Goal: Task Accomplishment & Management: Use online tool/utility

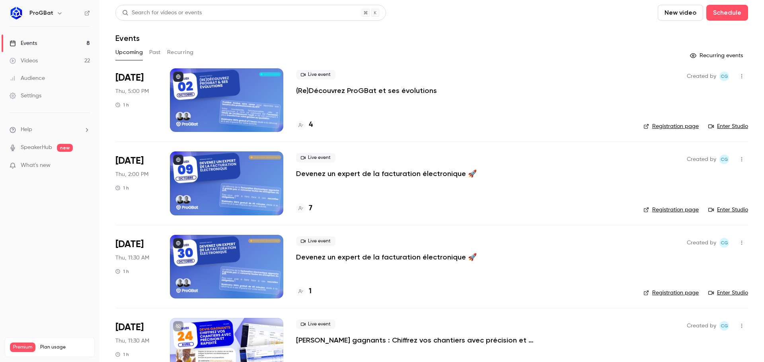
click at [344, 93] on p "(Re)Découvrez ProGBat et ses évolutions" at bounding box center [366, 91] width 141 height 10
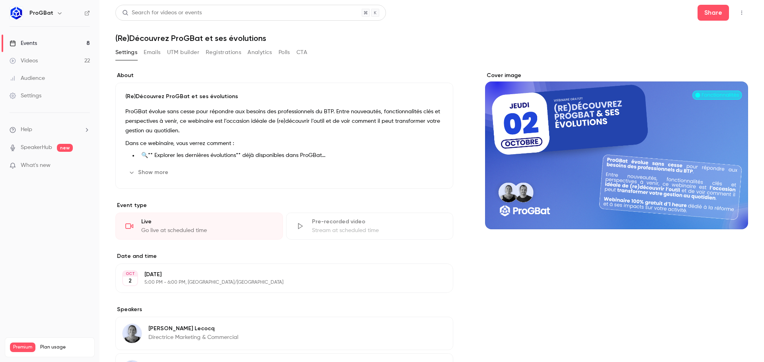
click at [220, 58] on button "Registrations" at bounding box center [223, 52] width 35 height 13
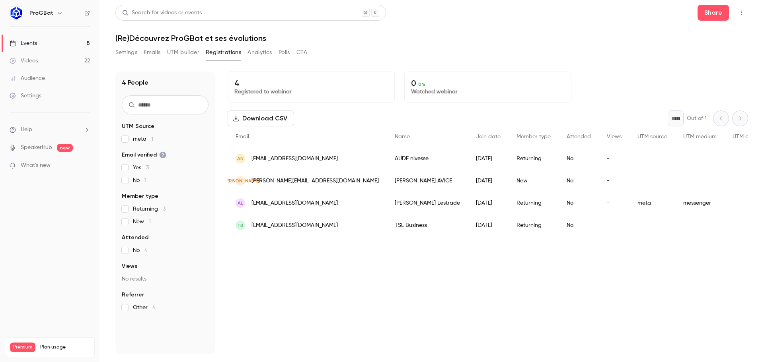
click at [189, 52] on button "UTM builder" at bounding box center [183, 52] width 32 height 13
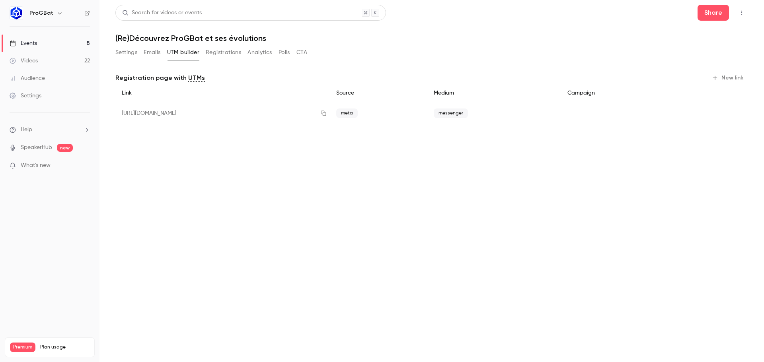
click at [731, 78] on button "New link" at bounding box center [727, 78] width 39 height 13
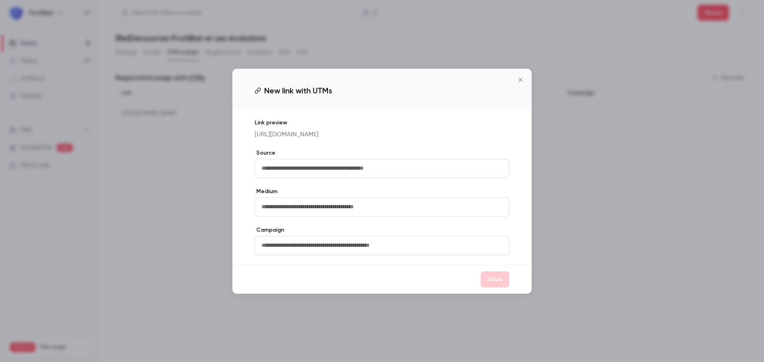
click at [415, 178] on input "text" at bounding box center [382, 168] width 255 height 19
type input "********"
drag, startPoint x: 363, startPoint y: 142, endPoint x: 251, endPoint y: 132, distance: 112.6
click at [251, 132] on div "Link preview https://watch.getcontrast.io/register/progbat-apprivoisez-les-dern…" at bounding box center [381, 186] width 299 height 155
copy p "https://watch.getcontrast.io/register/progbat-apprivoisez-les-dernieres-evoluti…"
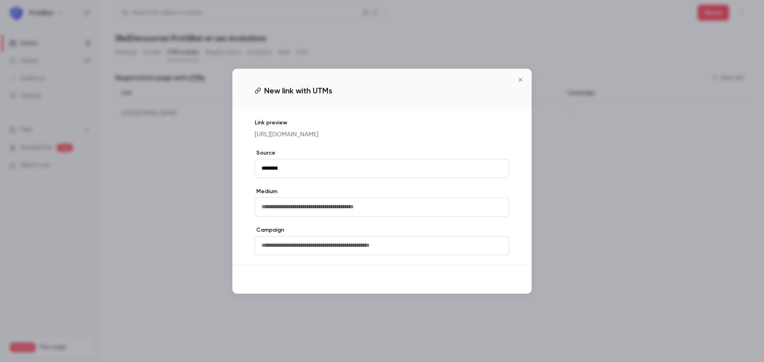
click at [499, 288] on button "Save" at bounding box center [494, 280] width 29 height 16
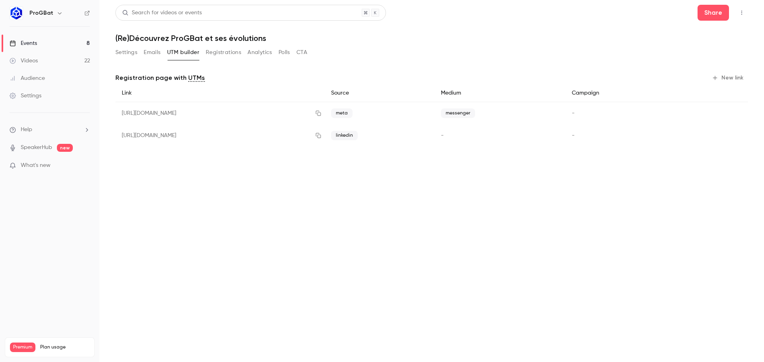
click at [86, 41] on link "Events 8" at bounding box center [49, 43] width 99 height 17
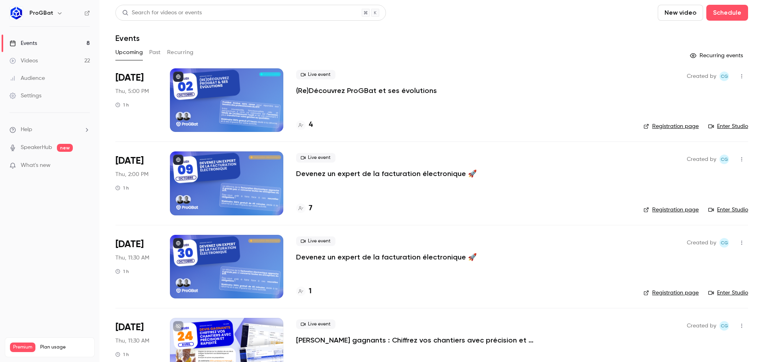
click at [155, 49] on button "Past" at bounding box center [155, 52] width 12 height 13
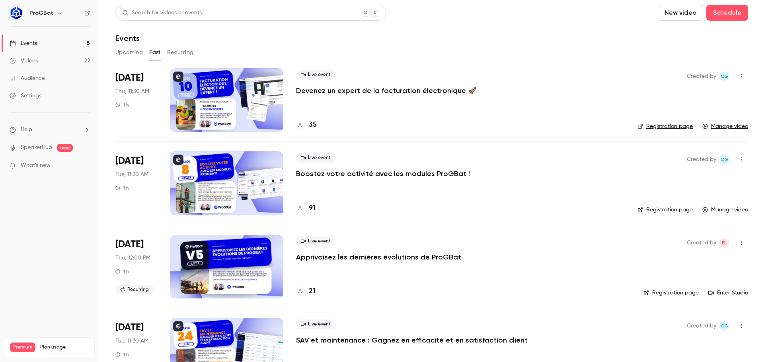
click at [173, 55] on button "Recurring" at bounding box center [180, 52] width 27 height 13
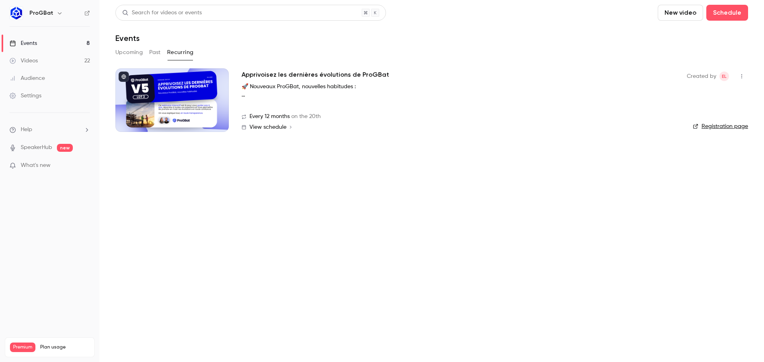
click at [158, 54] on button "Past" at bounding box center [155, 52] width 12 height 13
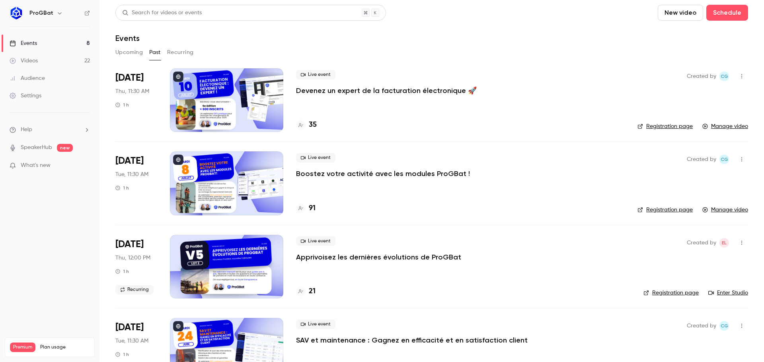
click at [128, 53] on button "Upcoming" at bounding box center [128, 52] width 27 height 13
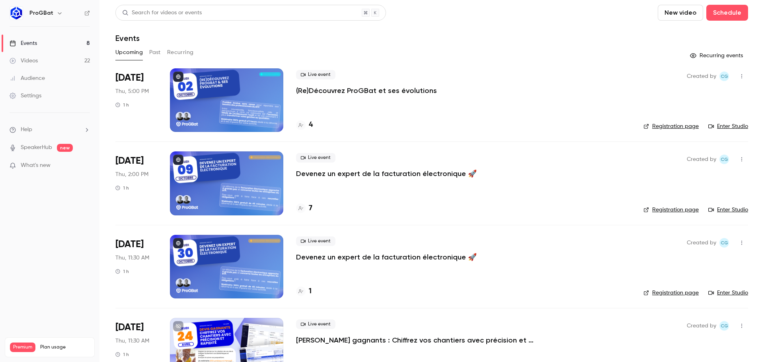
click at [183, 52] on button "Recurring" at bounding box center [180, 52] width 27 height 13
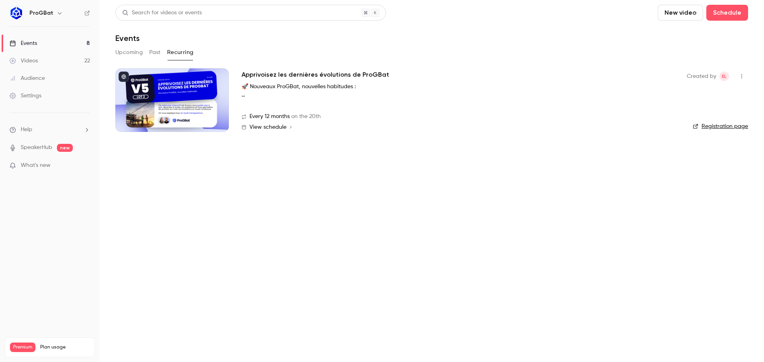
click at [163, 51] on div "Upcoming Past Recurring" at bounding box center [431, 52] width 632 height 13
click at [156, 51] on button "Past" at bounding box center [155, 52] width 12 height 13
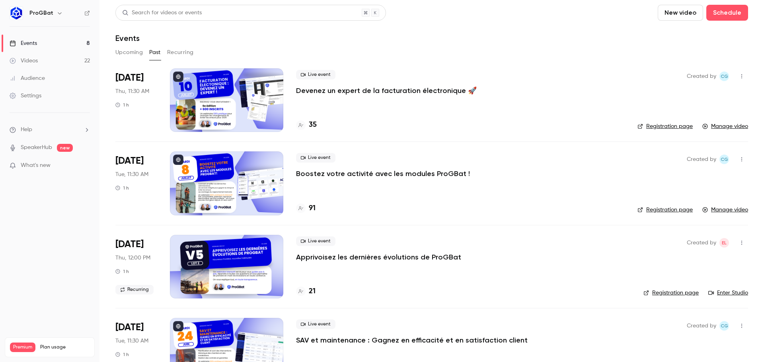
click at [153, 55] on button "Past" at bounding box center [155, 52] width 12 height 13
click at [140, 57] on button "Upcoming" at bounding box center [128, 52] width 27 height 13
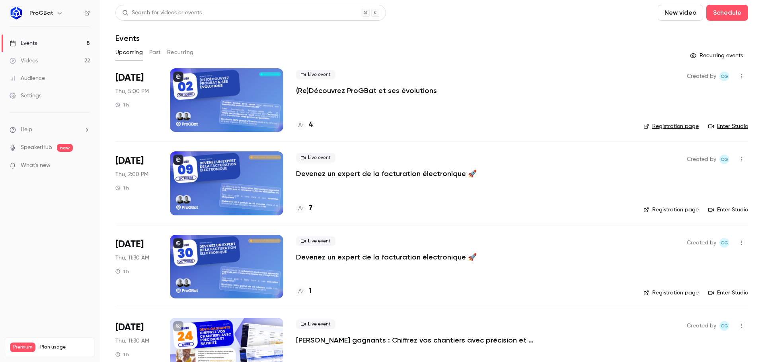
click at [350, 93] on p "(Re)Découvrez ProGBat et ses évolutions" at bounding box center [366, 91] width 141 height 10
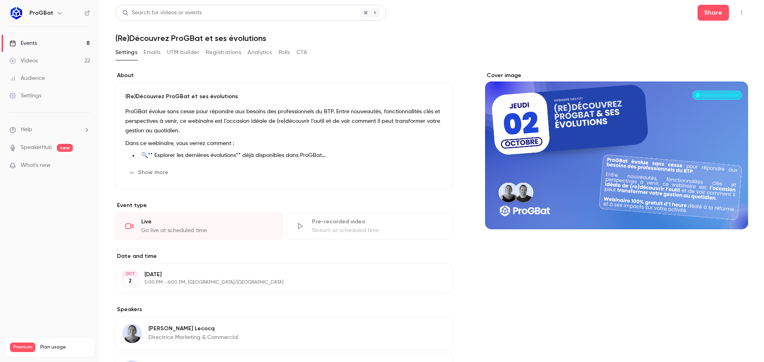
click at [176, 49] on button "UTM builder" at bounding box center [183, 52] width 32 height 13
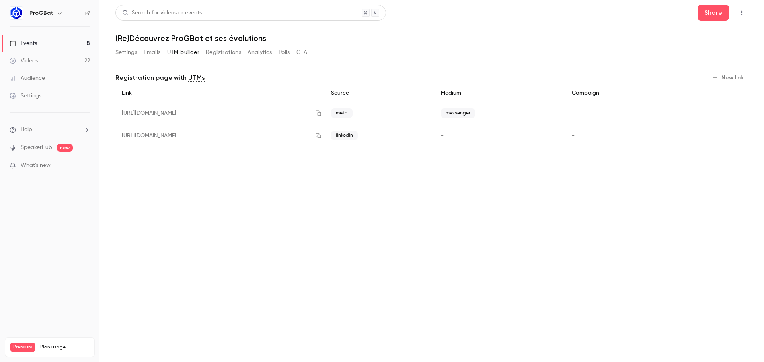
click at [121, 53] on button "Settings" at bounding box center [126, 52] width 22 height 13
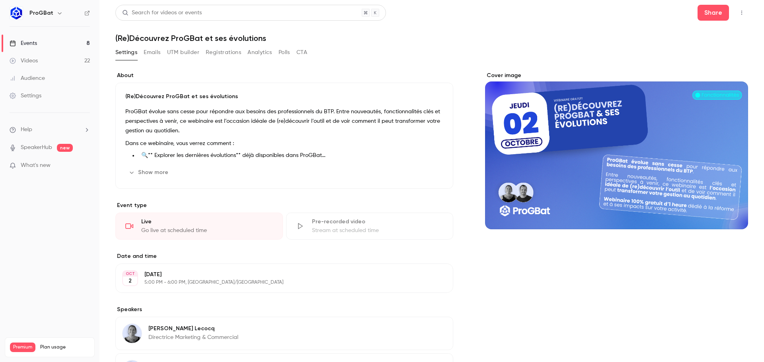
click at [181, 37] on h1 "(Re)Découvrez ProGBat et ses évolutions" at bounding box center [431, 38] width 632 height 10
copy div "(Re)Découvrez ProGBat et ses évolutions Settings Emails UTM builder Registratio…"
click at [225, 129] on p "ProGBat évolue sans cesse pour répondre aux besoins des professionnels du BTP. …" at bounding box center [284, 121] width 318 height 29
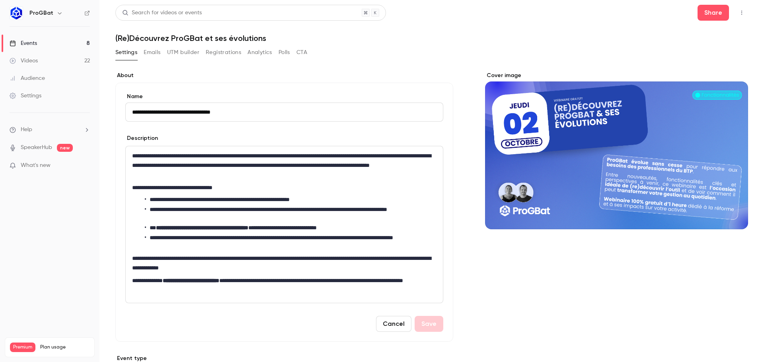
click at [202, 171] on p "**********" at bounding box center [282, 165] width 301 height 29
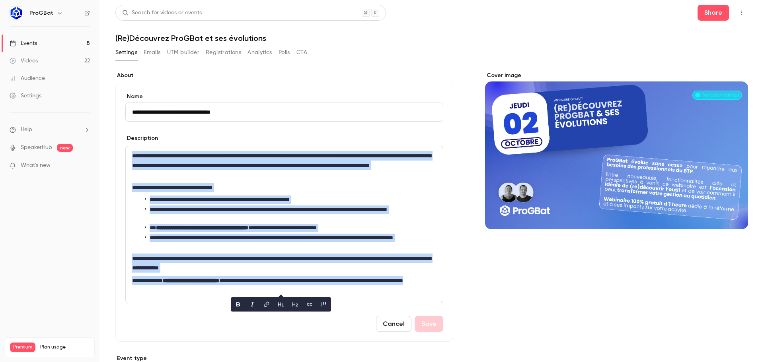
copy p "***"
click at [194, 57] on button "UTM builder" at bounding box center [183, 52] width 32 height 13
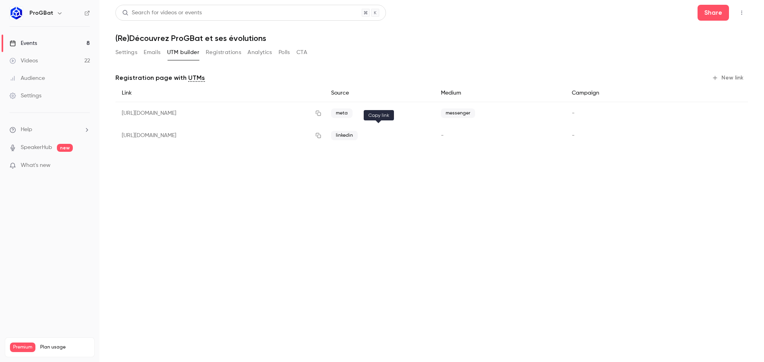
click at [321, 134] on icon "button" at bounding box center [318, 136] width 6 height 6
click at [125, 56] on button "Settings" at bounding box center [126, 52] width 22 height 13
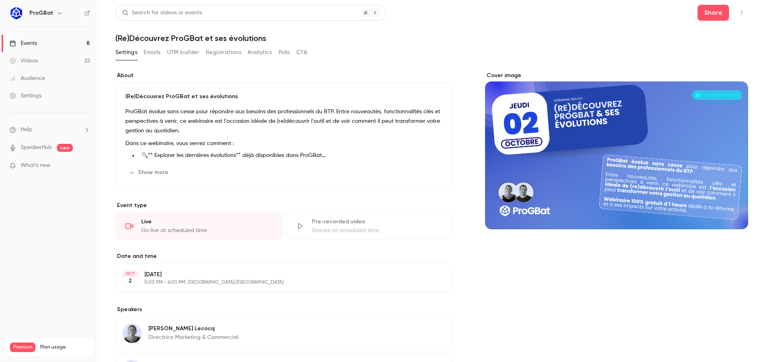
click at [148, 169] on button "Show more" at bounding box center [149, 172] width 48 height 13
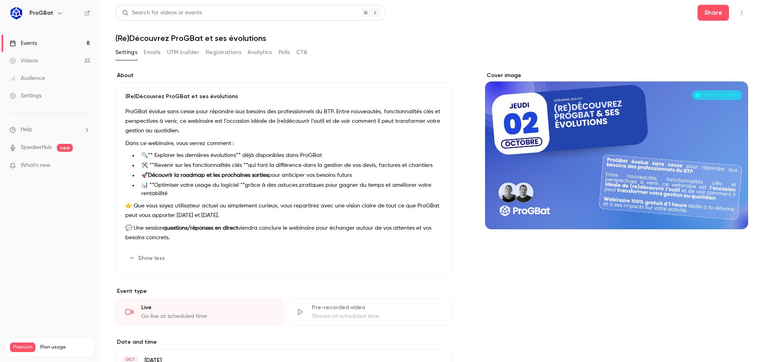
click at [219, 55] on button "Registrations" at bounding box center [223, 52] width 35 height 13
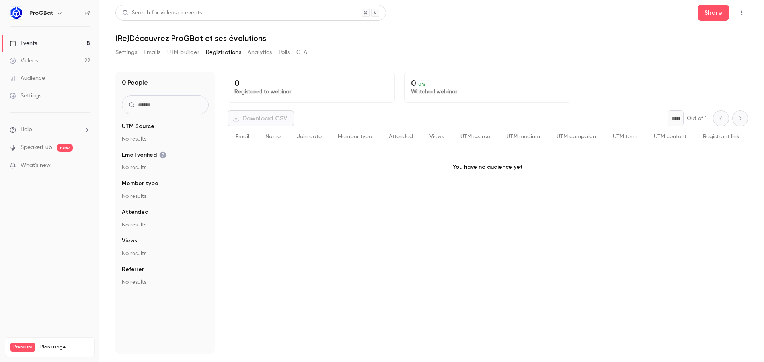
click at [187, 55] on button "UTM builder" at bounding box center [183, 52] width 32 height 13
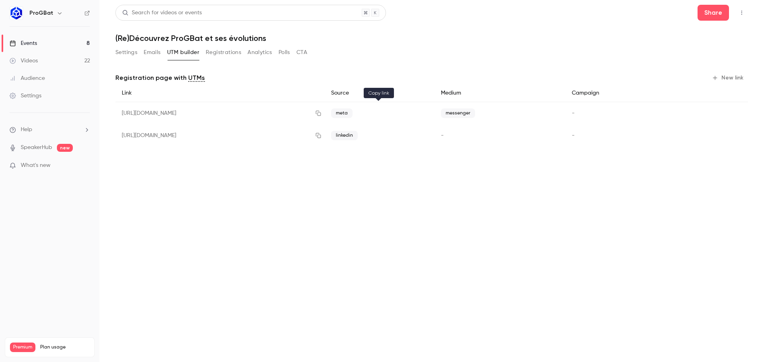
click at [325, 115] on button "button" at bounding box center [318, 113] width 13 height 13
click at [321, 136] on icon "button" at bounding box center [318, 136] width 6 height 6
click at [325, 132] on button "button" at bounding box center [318, 135] width 13 height 13
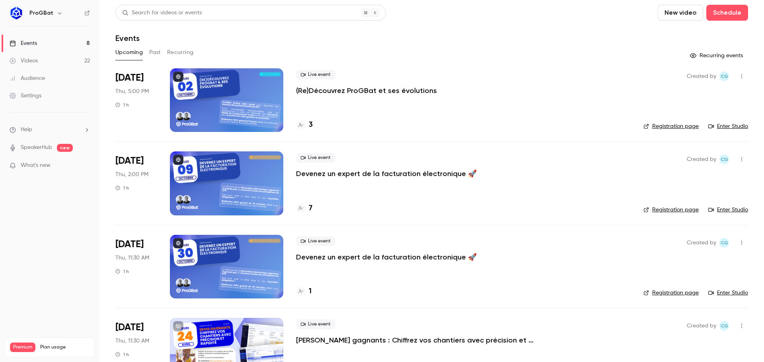
drag, startPoint x: 0, startPoint y: 0, endPoint x: 338, endPoint y: 86, distance: 349.2
click at [338, 86] on p "(Re)Découvrez ProGBat et ses évolutions" at bounding box center [366, 91] width 141 height 10
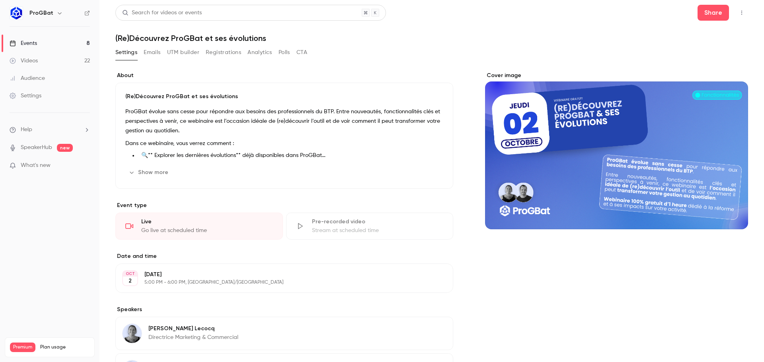
click at [159, 173] on button "Show more" at bounding box center [149, 172] width 48 height 13
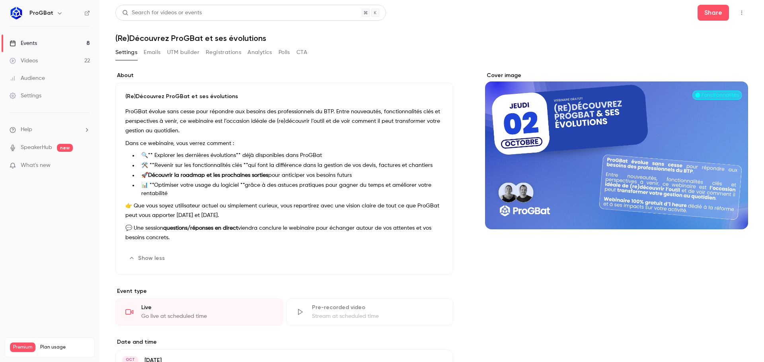
drag, startPoint x: 124, startPoint y: 96, endPoint x: 255, endPoint y: 218, distance: 179.5
click at [255, 218] on div "(Re)Découvrez ProGBat et ses évolutions ProGBat évolue sans cesse pour répondre…" at bounding box center [284, 179] width 338 height 192
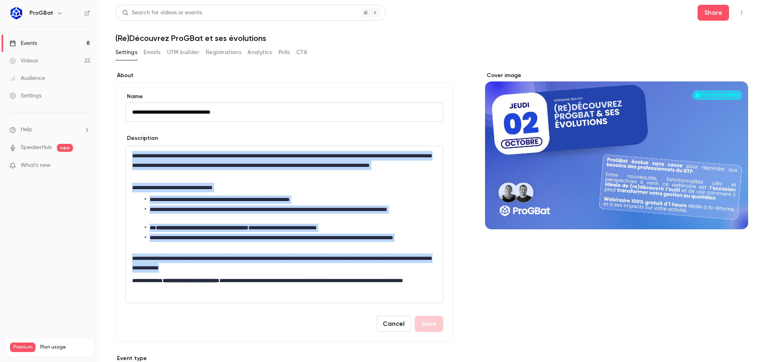
drag, startPoint x: 271, startPoint y: 270, endPoint x: 131, endPoint y: 153, distance: 182.1
click at [131, 153] on div "**********" at bounding box center [284, 224] width 317 height 157
drag, startPoint x: 276, startPoint y: 268, endPoint x: 129, endPoint y: 141, distance: 194.5
click at [129, 141] on div "**********" at bounding box center [284, 218] width 318 height 169
copy div "**********"
